Goal: Information Seeking & Learning: Find specific fact

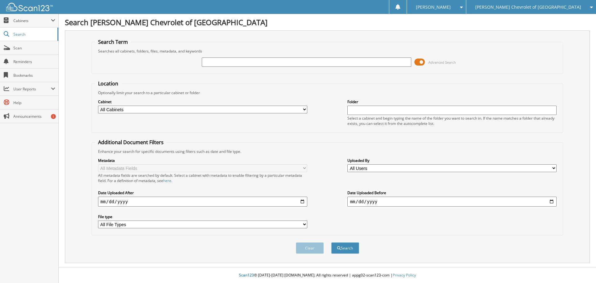
click at [214, 62] on input "text" at bounding box center [306, 61] width 209 height 9
type input "[PERSON_NAME]"
click at [331, 242] on button "Search" at bounding box center [345, 247] width 28 height 11
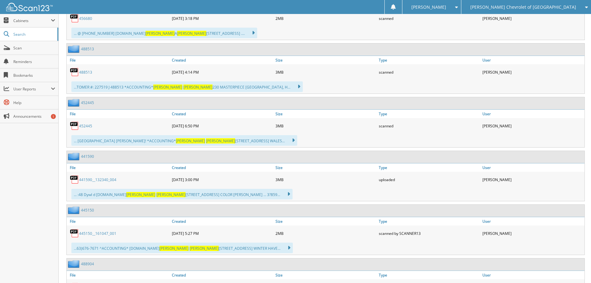
scroll to position [434, 0]
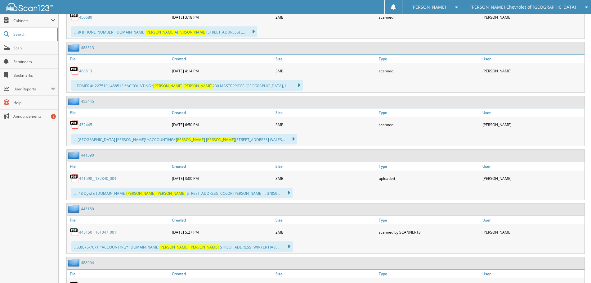
click at [82, 69] on link "488513" at bounding box center [85, 70] width 13 height 5
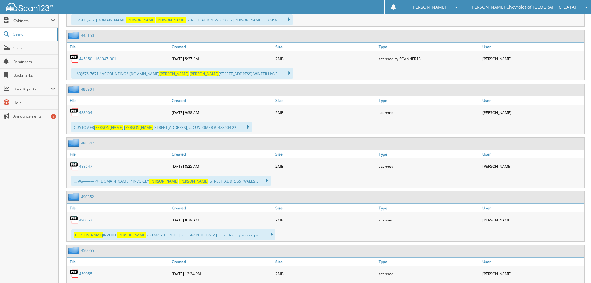
scroll to position [621, 0]
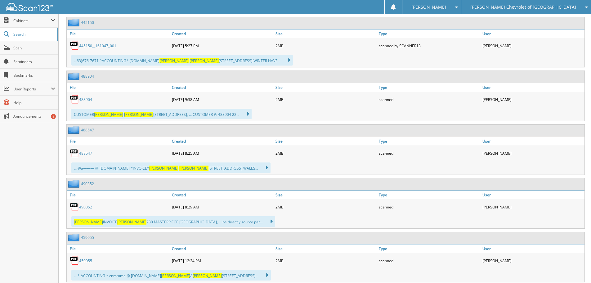
click at [86, 102] on link "488904" at bounding box center [85, 99] width 13 height 5
click at [83, 153] on link "488547" at bounding box center [85, 152] width 13 height 5
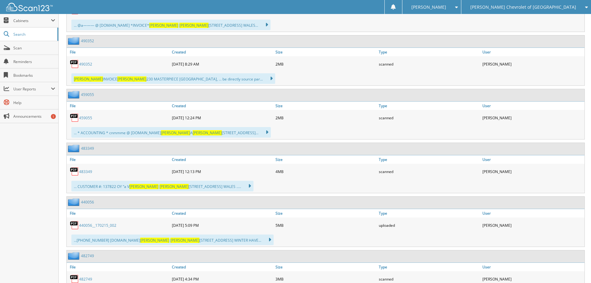
scroll to position [776, 0]
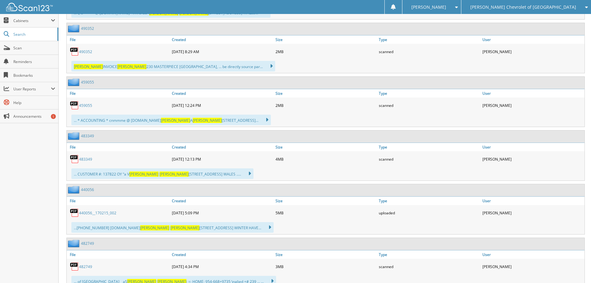
click at [83, 159] on link "483349" at bounding box center [85, 158] width 13 height 5
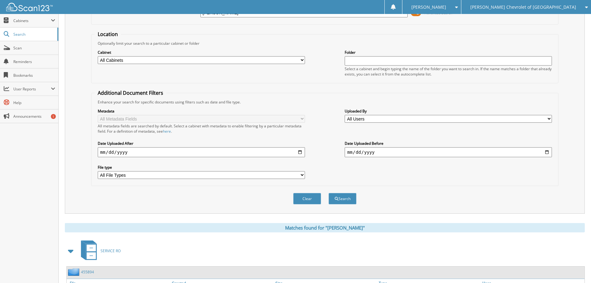
scroll to position [0, 0]
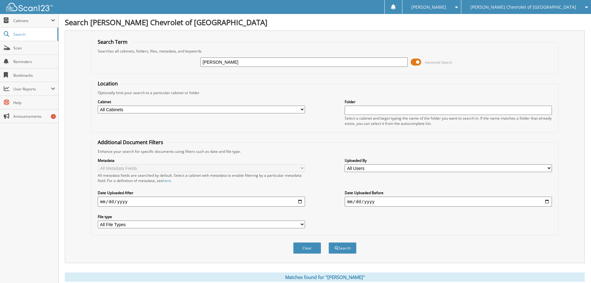
drag, startPoint x: 234, startPoint y: 57, endPoint x: 251, endPoint y: 78, distance: 27.2
click at [162, 58] on div "[PERSON_NAME] Advanced Search" at bounding box center [325, 62] width 460 height 17
drag, startPoint x: 240, startPoint y: 65, endPoint x: 163, endPoint y: 62, distance: 77.0
click at [160, 60] on div "[PERSON_NAME] Advanced Search" at bounding box center [325, 62] width 460 height 17
type input "JG384692"
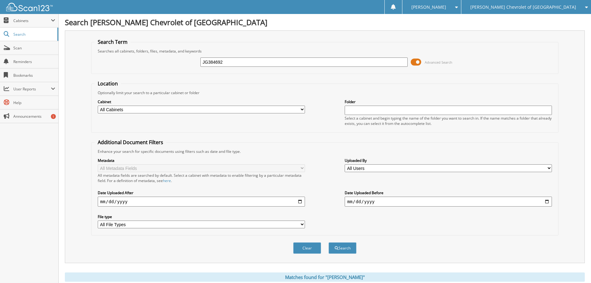
click at [329, 242] on button "Search" at bounding box center [343, 247] width 28 height 11
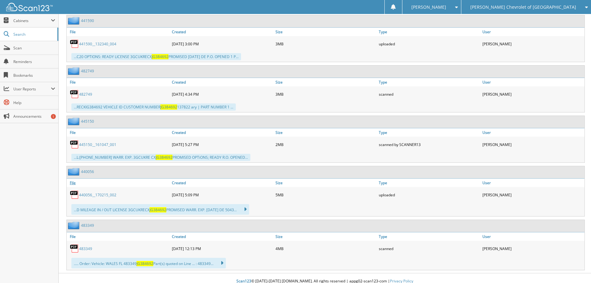
scroll to position [307, 0]
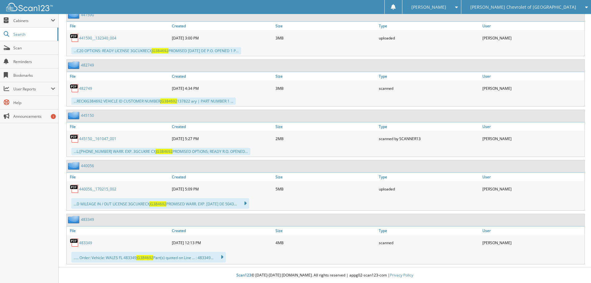
click at [87, 242] on link "483349" at bounding box center [85, 242] width 13 height 5
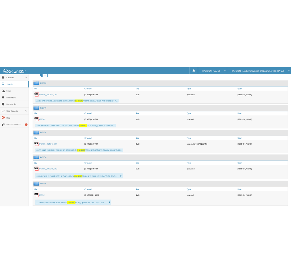
scroll to position [276, 0]
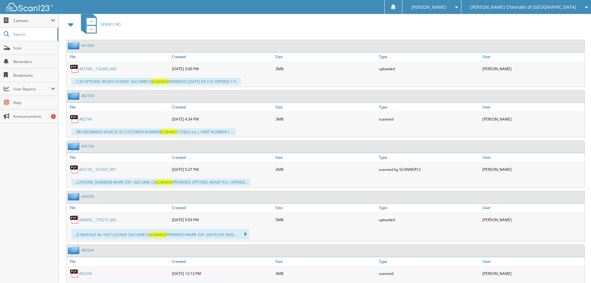
click at [83, 119] on link "482749" at bounding box center [85, 118] width 13 height 5
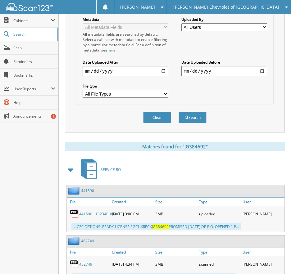
scroll to position [0, 0]
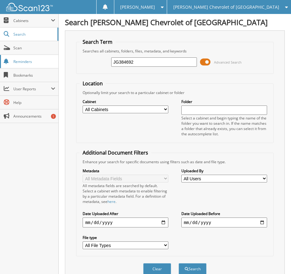
drag, startPoint x: 146, startPoint y: 61, endPoint x: 34, endPoint y: 64, distance: 111.4
type input "483893"
click at [178, 263] on button "Search" at bounding box center [192, 268] width 28 height 11
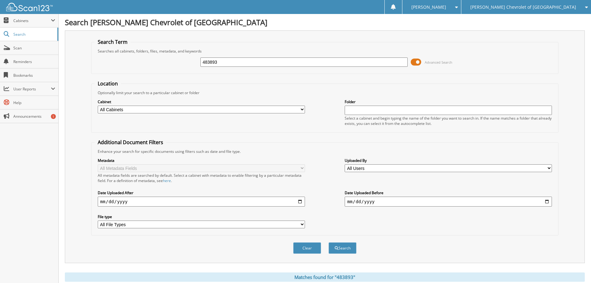
click at [240, 62] on input "483893" at bounding box center [303, 61] width 207 height 9
click at [290, 61] on input "483893" at bounding box center [303, 61] width 207 height 9
click at [290, 93] on div "Optionally limit your search to a particular cabinet or folder" at bounding box center [325, 92] width 460 height 5
click at [290, 97] on div "Cabinet All Cabinets PARTS SERVICE RO Needs Filing Folder" at bounding box center [325, 112] width 460 height 34
